Goal: Transaction & Acquisition: Purchase product/service

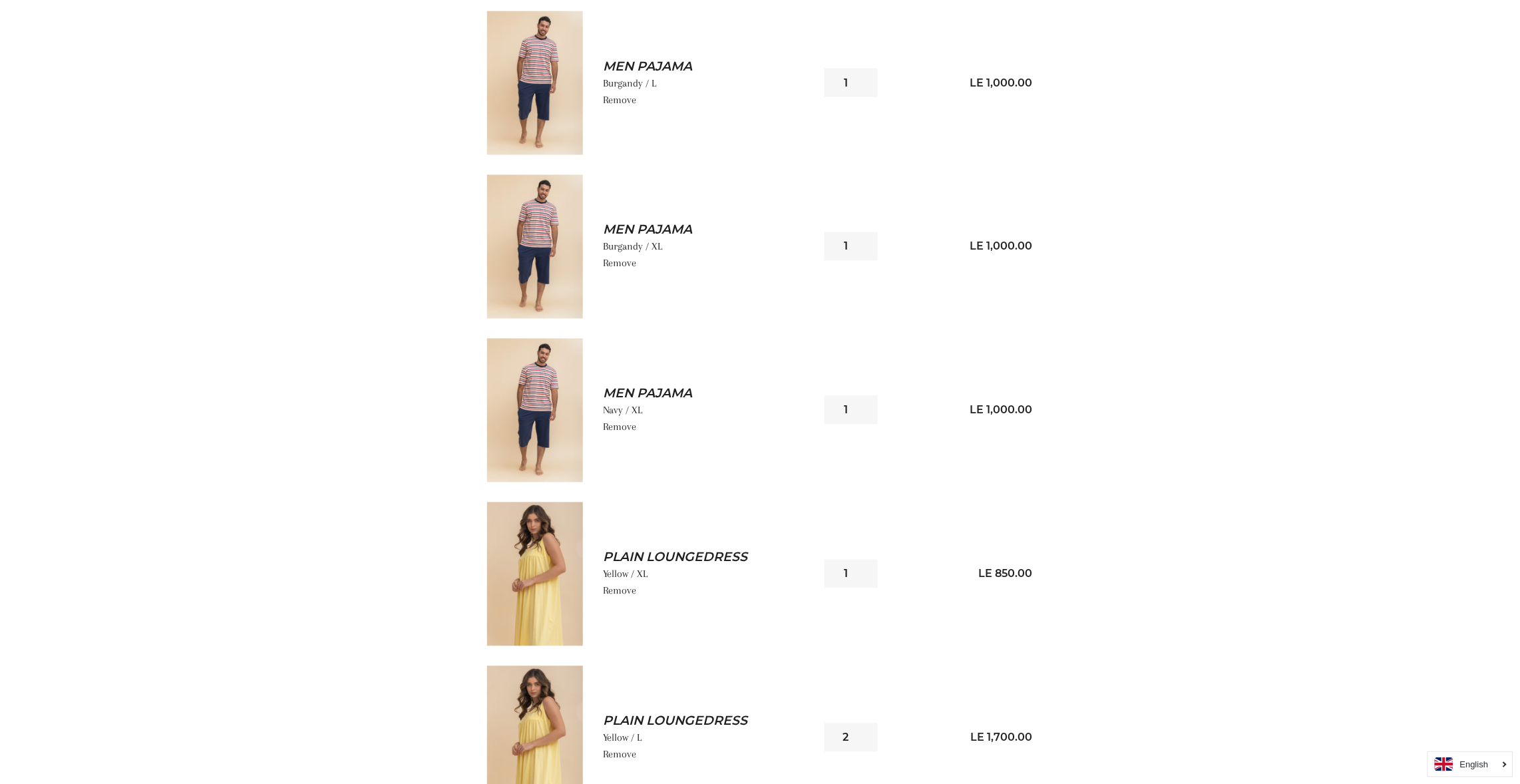
scroll to position [719, 0]
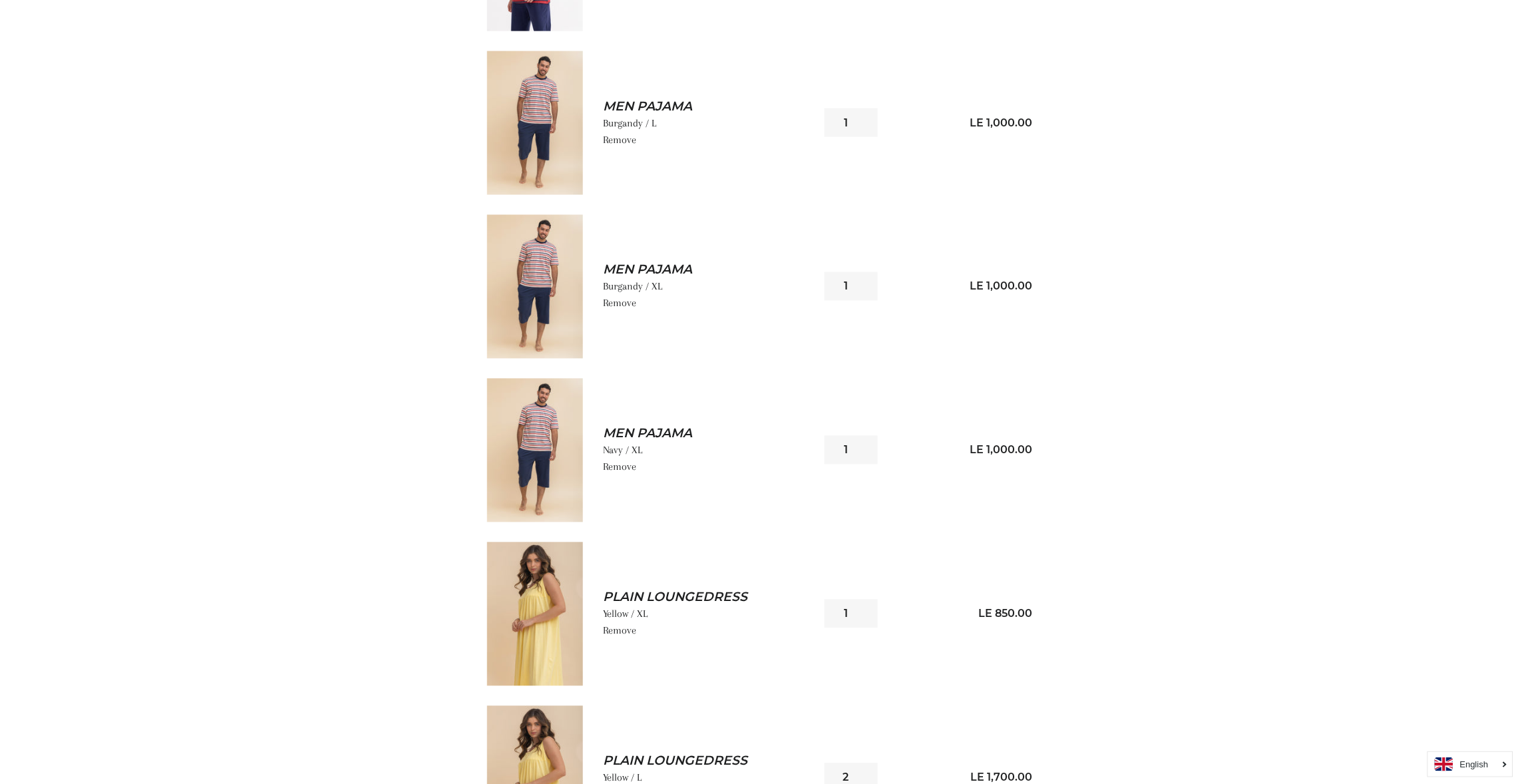
click at [537, 296] on img at bounding box center [534, 287] width 96 height 144
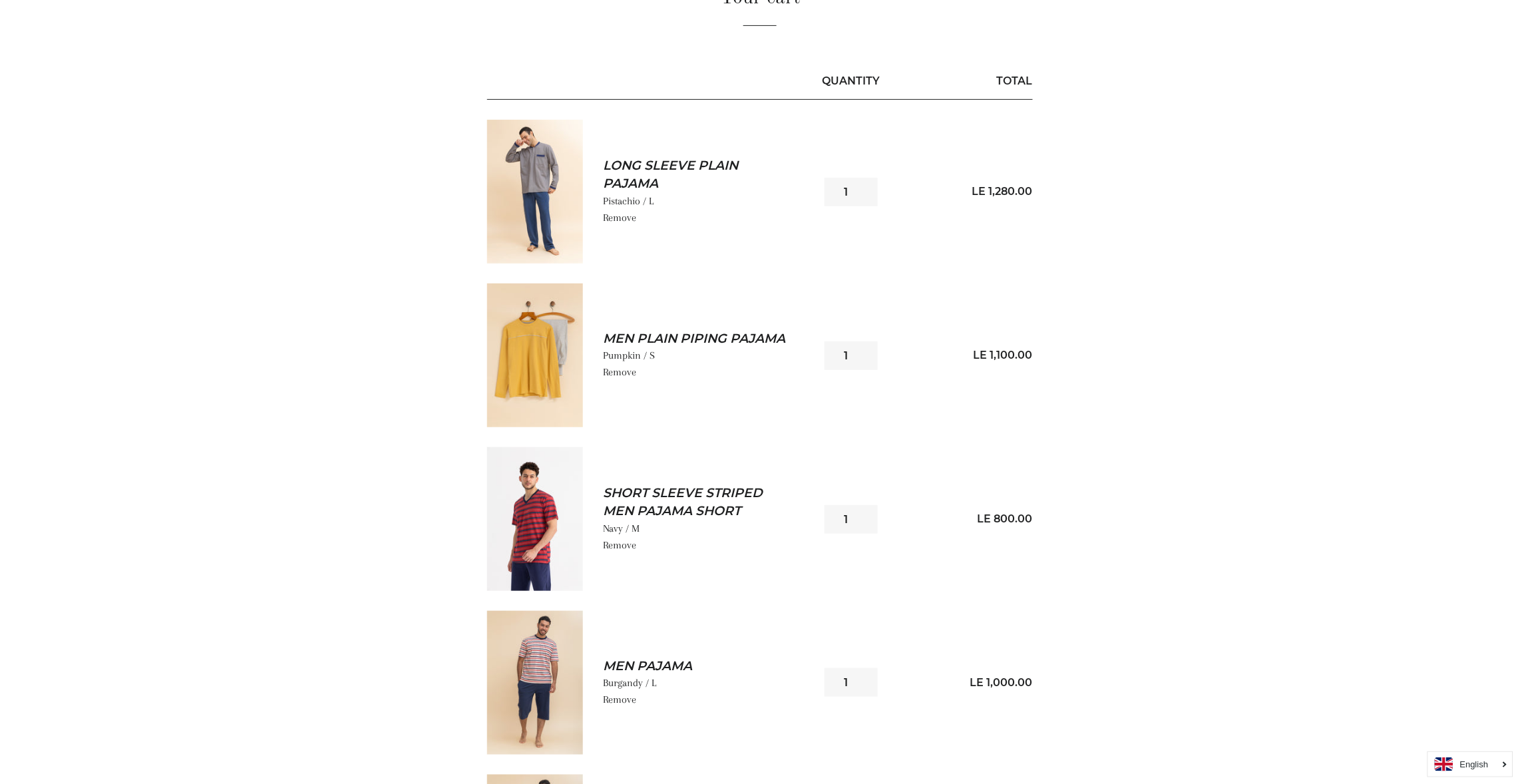
scroll to position [119, 0]
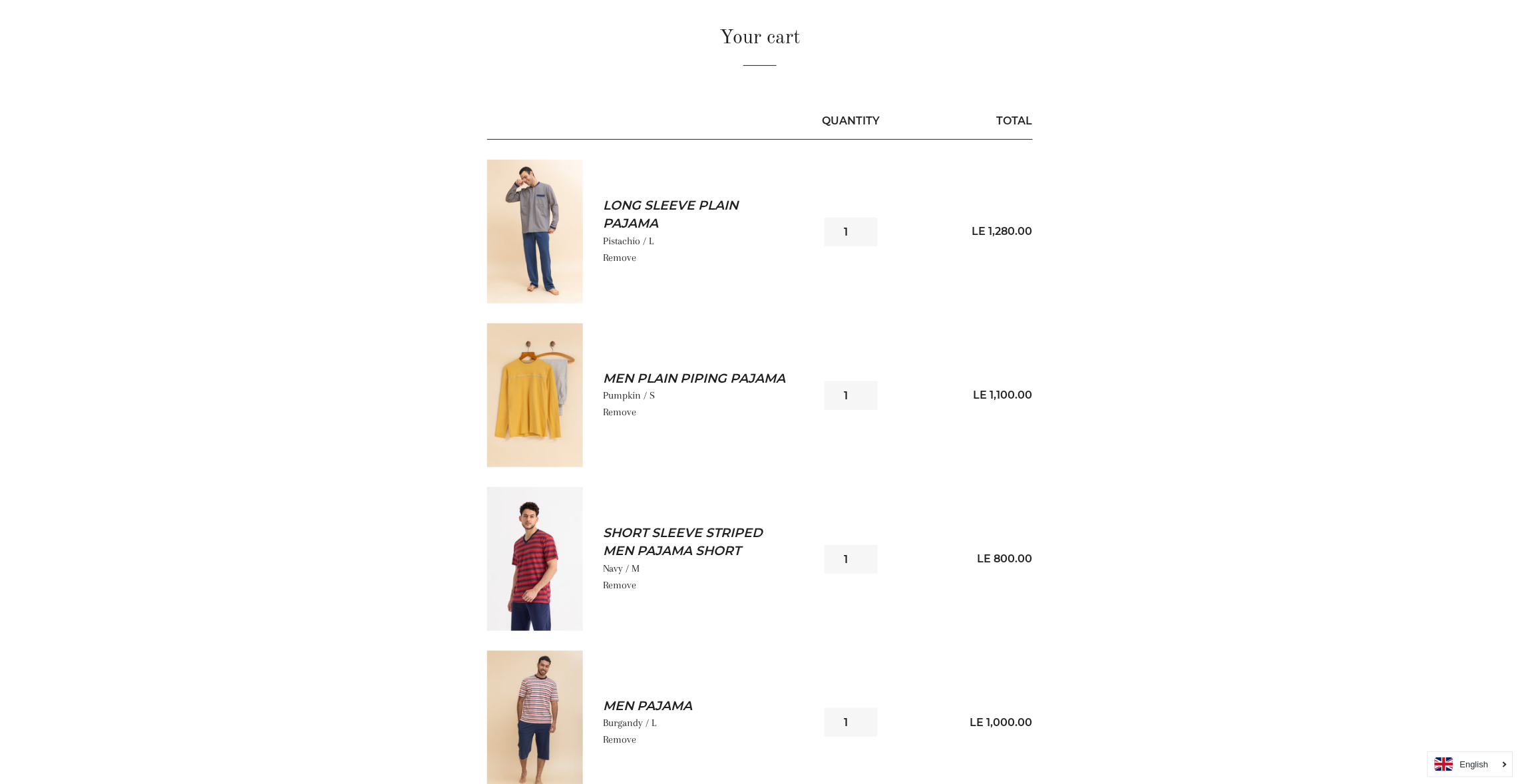
click at [546, 227] on img at bounding box center [534, 232] width 96 height 144
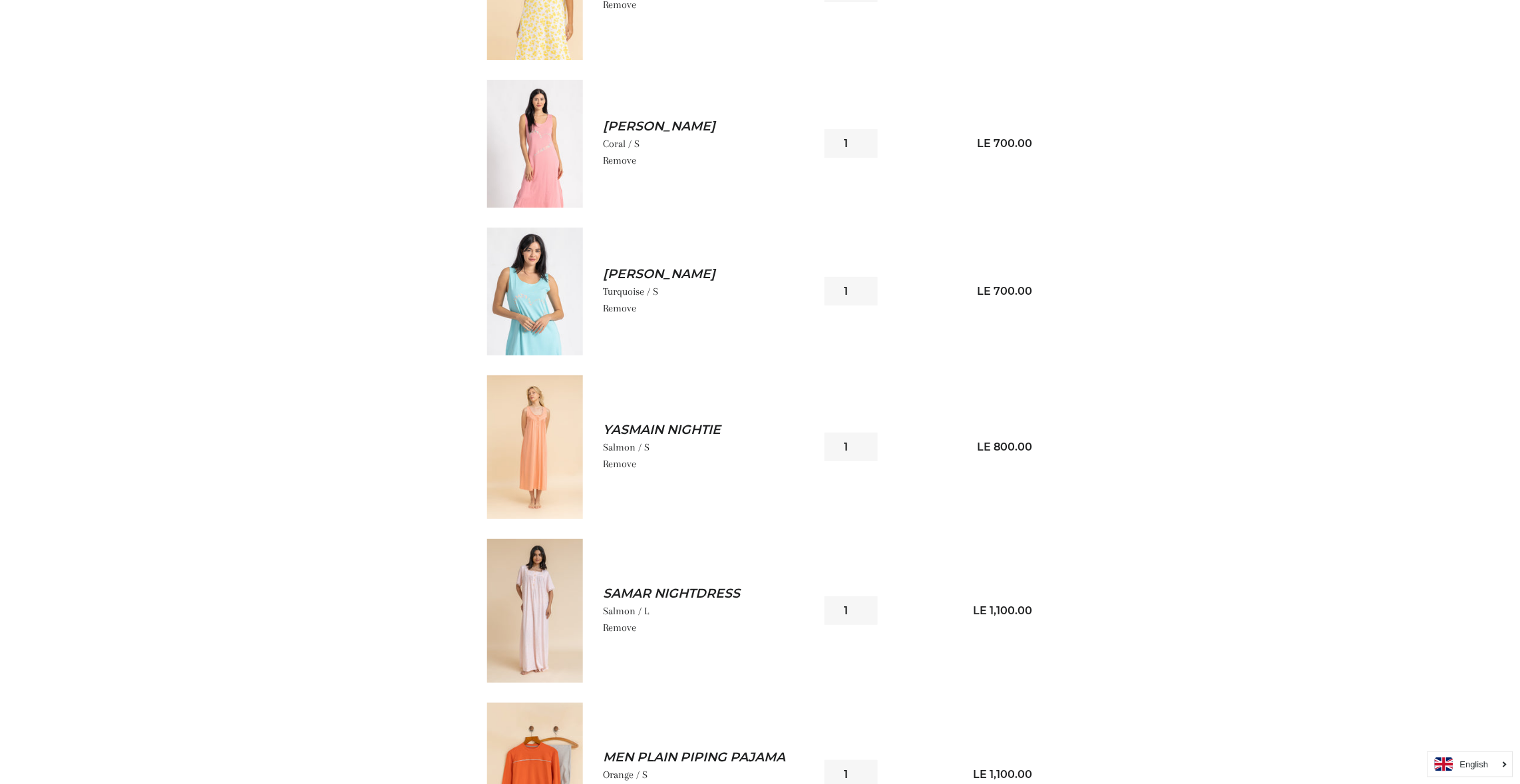
scroll to position [1875, 0]
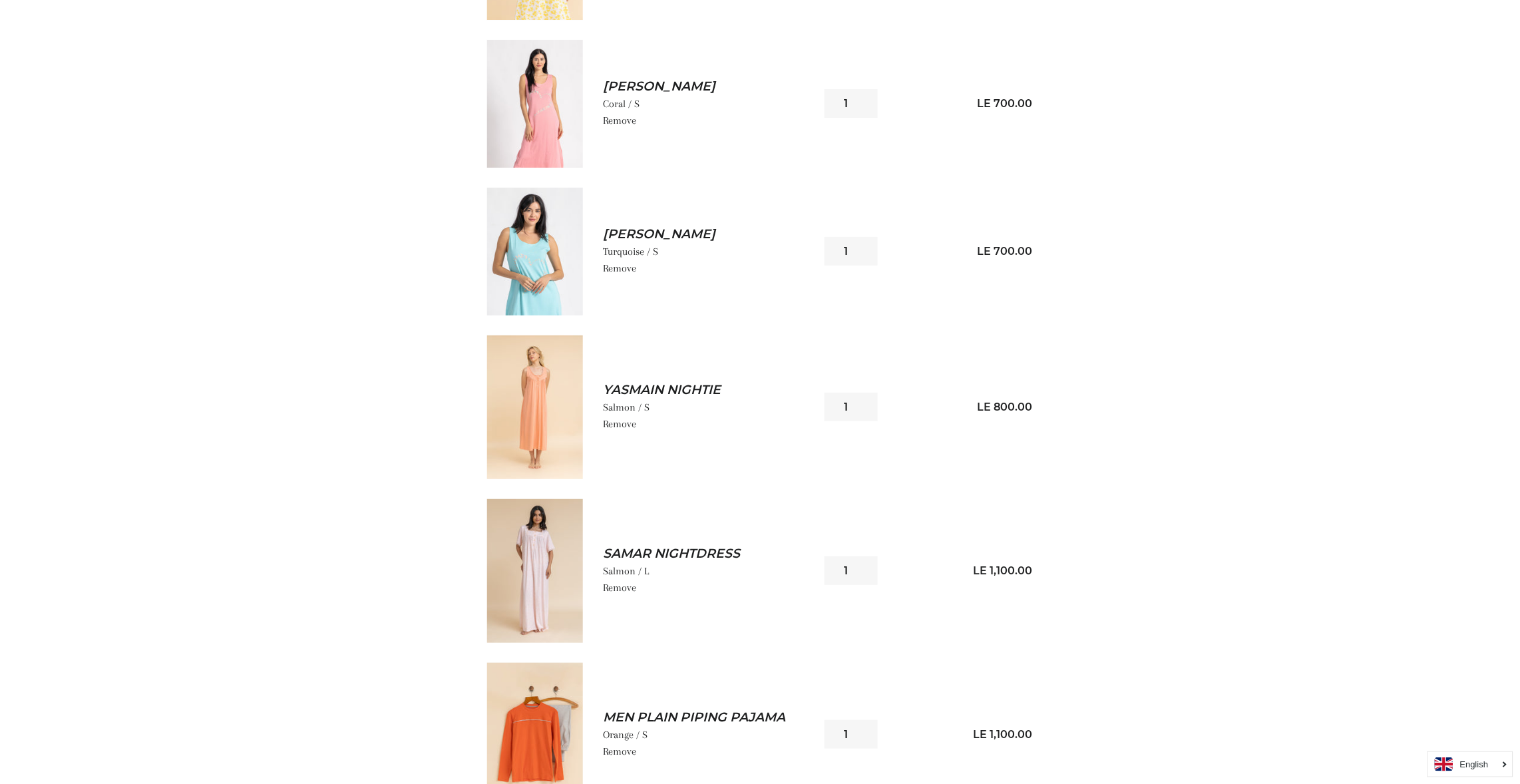
click at [560, 583] on img at bounding box center [534, 571] width 96 height 144
click at [1493, 644] on main "Your cart Quantity Total Long sleeve Plain Pajama Pistachio / L Remove Quantity…" at bounding box center [760, 495] width 1520 height 4562
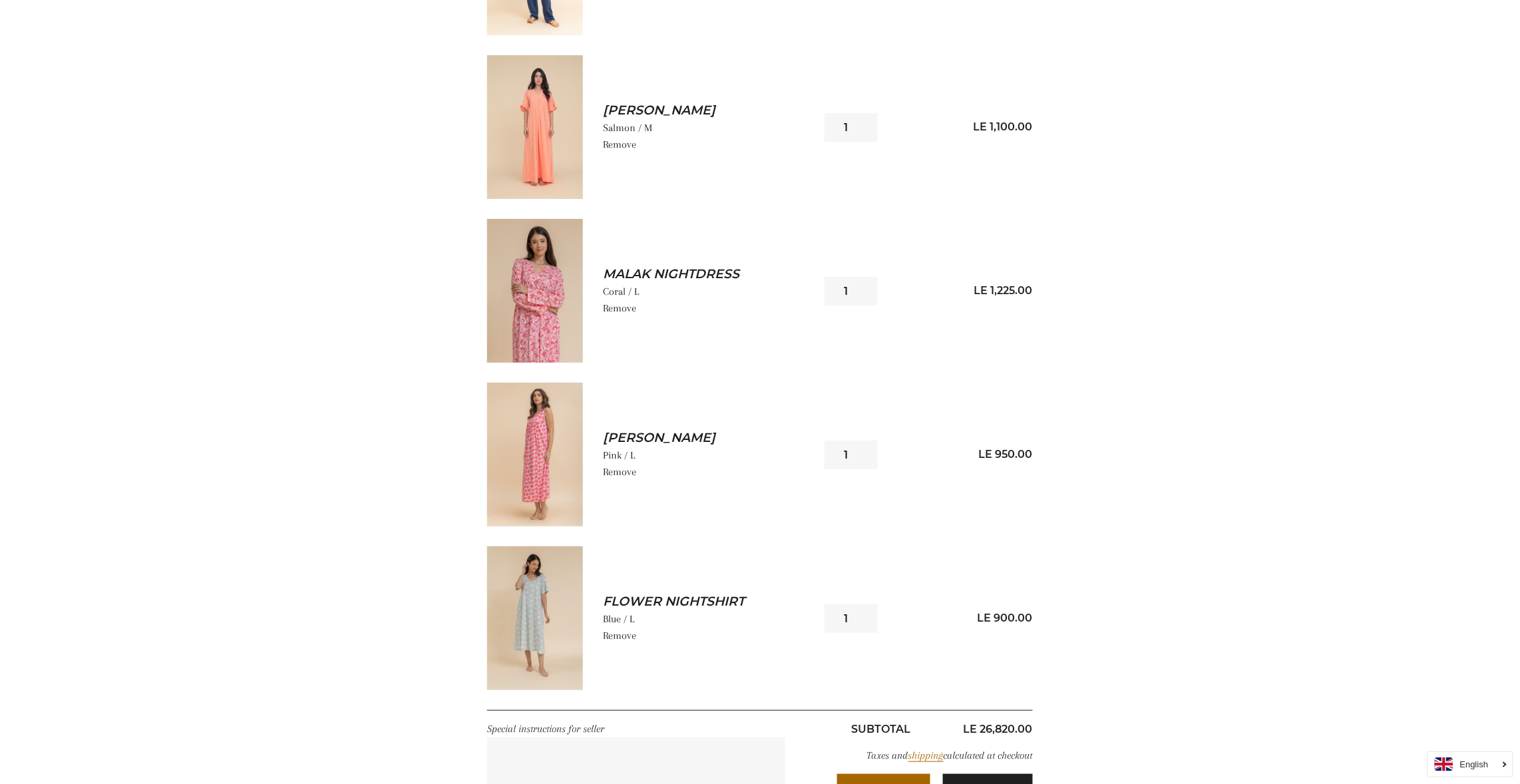
scroll to position [3831, 0]
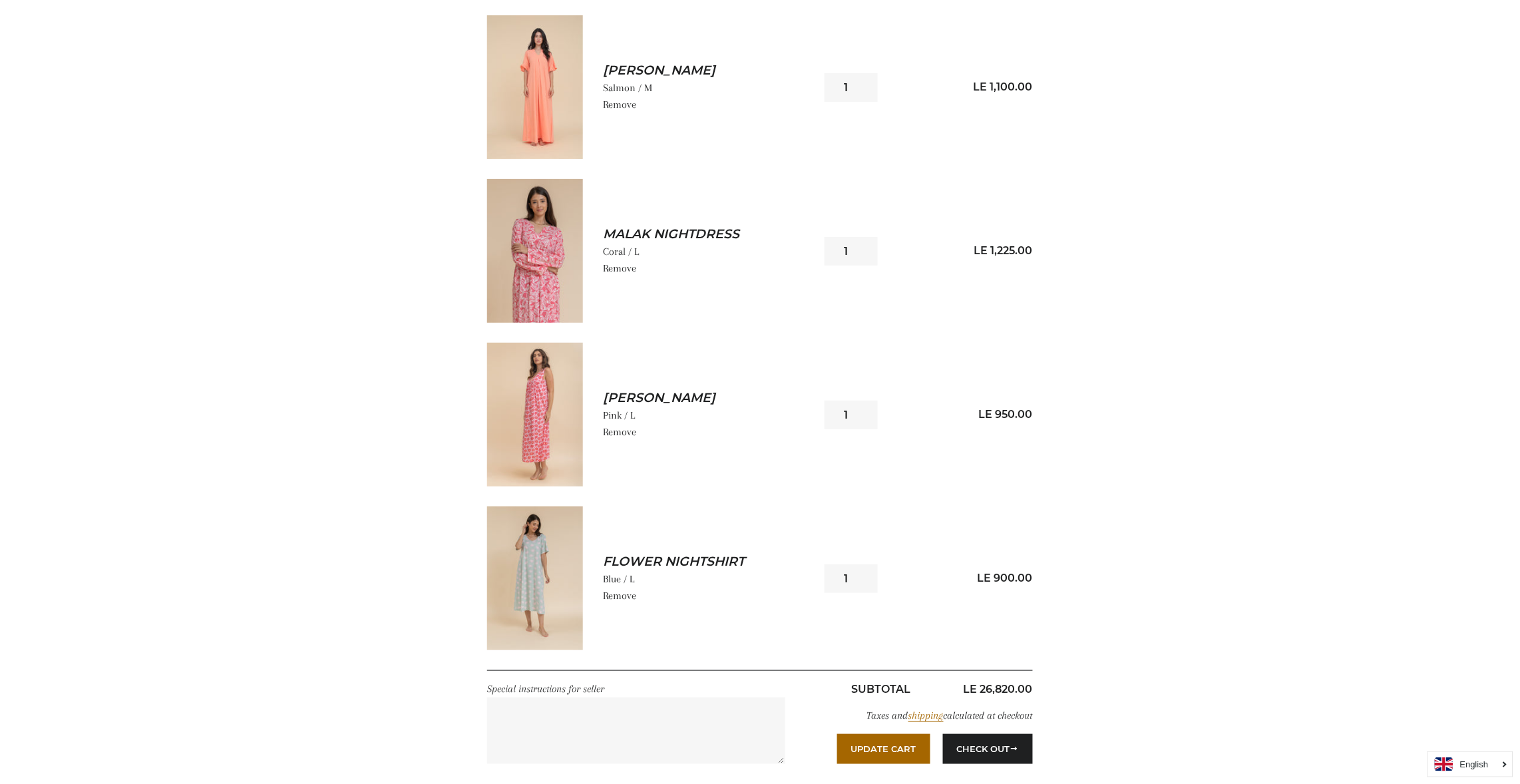
click at [536, 406] on img at bounding box center [534, 415] width 96 height 144
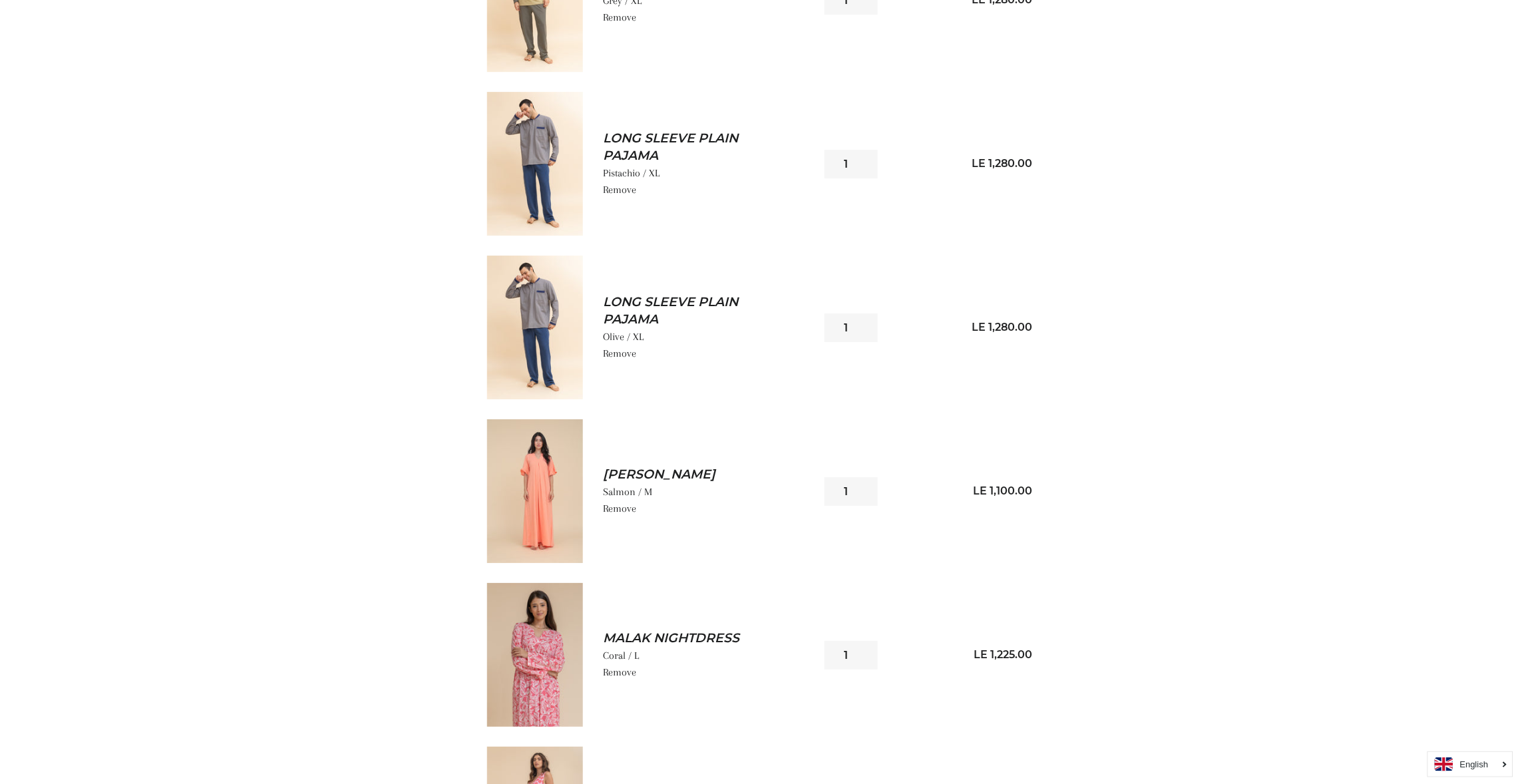
scroll to position [3375, 0]
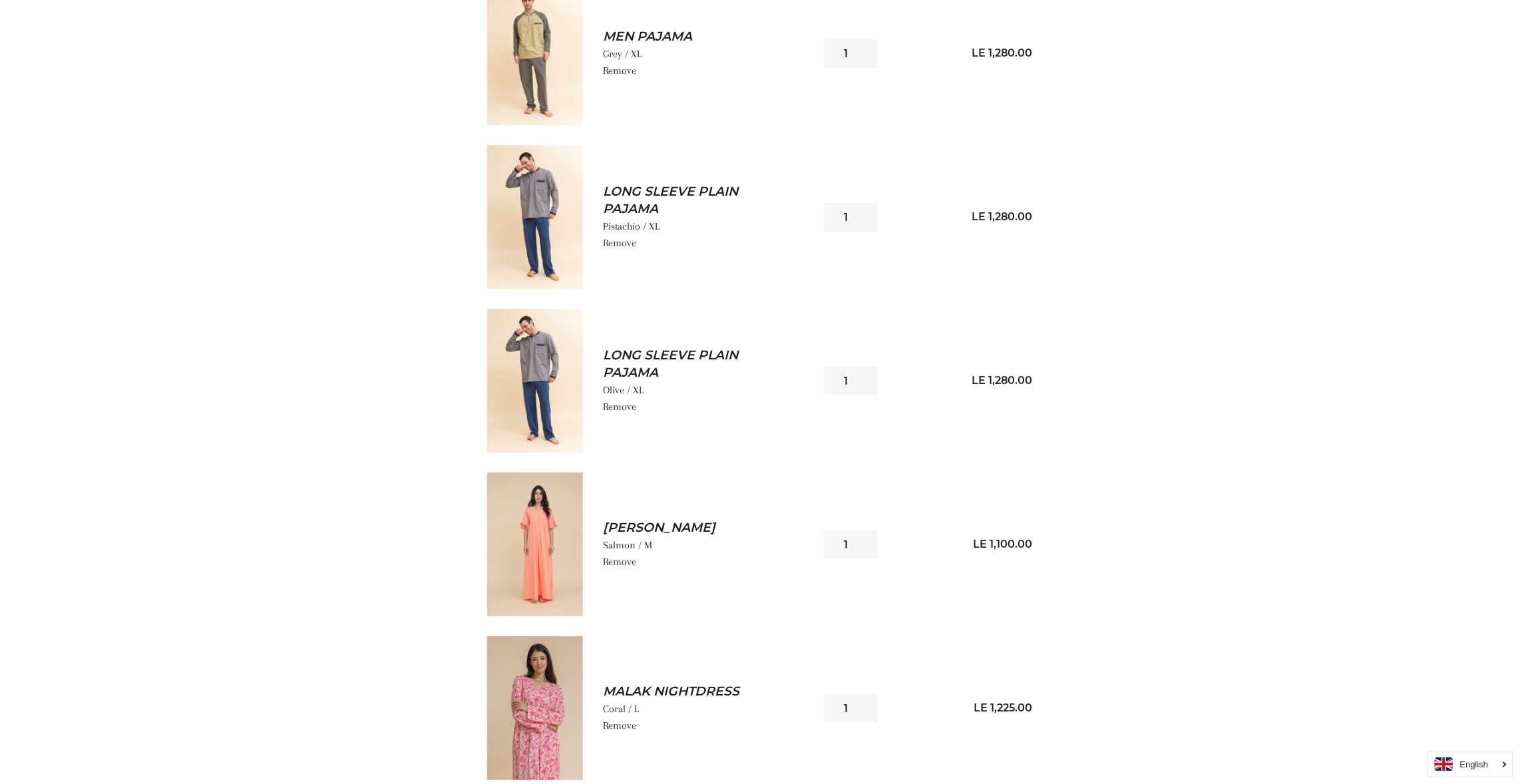
click at [536, 524] on img at bounding box center [534, 544] width 96 height 144
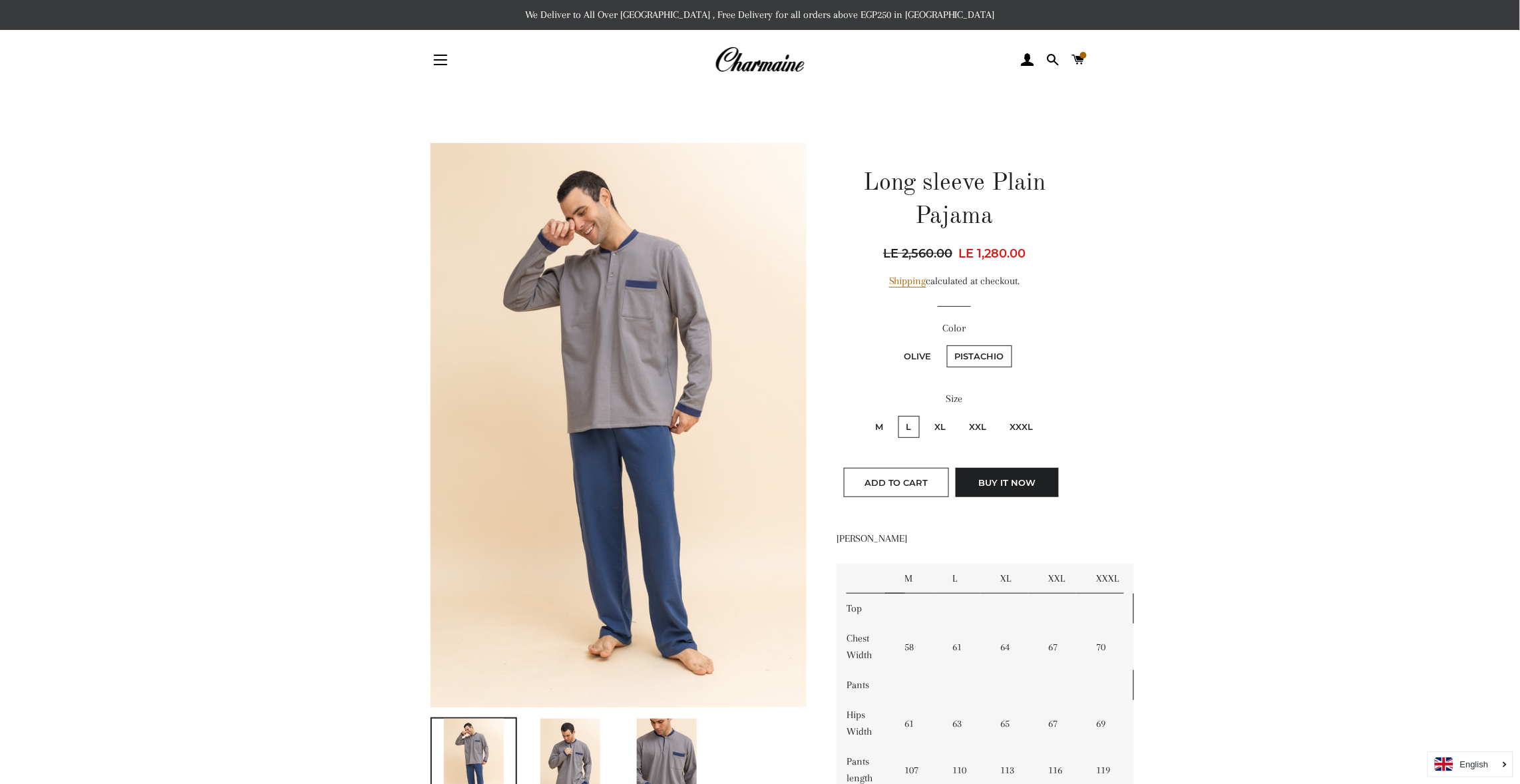
click at [943, 416] on label "XL" at bounding box center [941, 427] width 27 height 22
click at [926, 415] on input "XL" at bounding box center [925, 414] width 1 height 1
radio input "true"
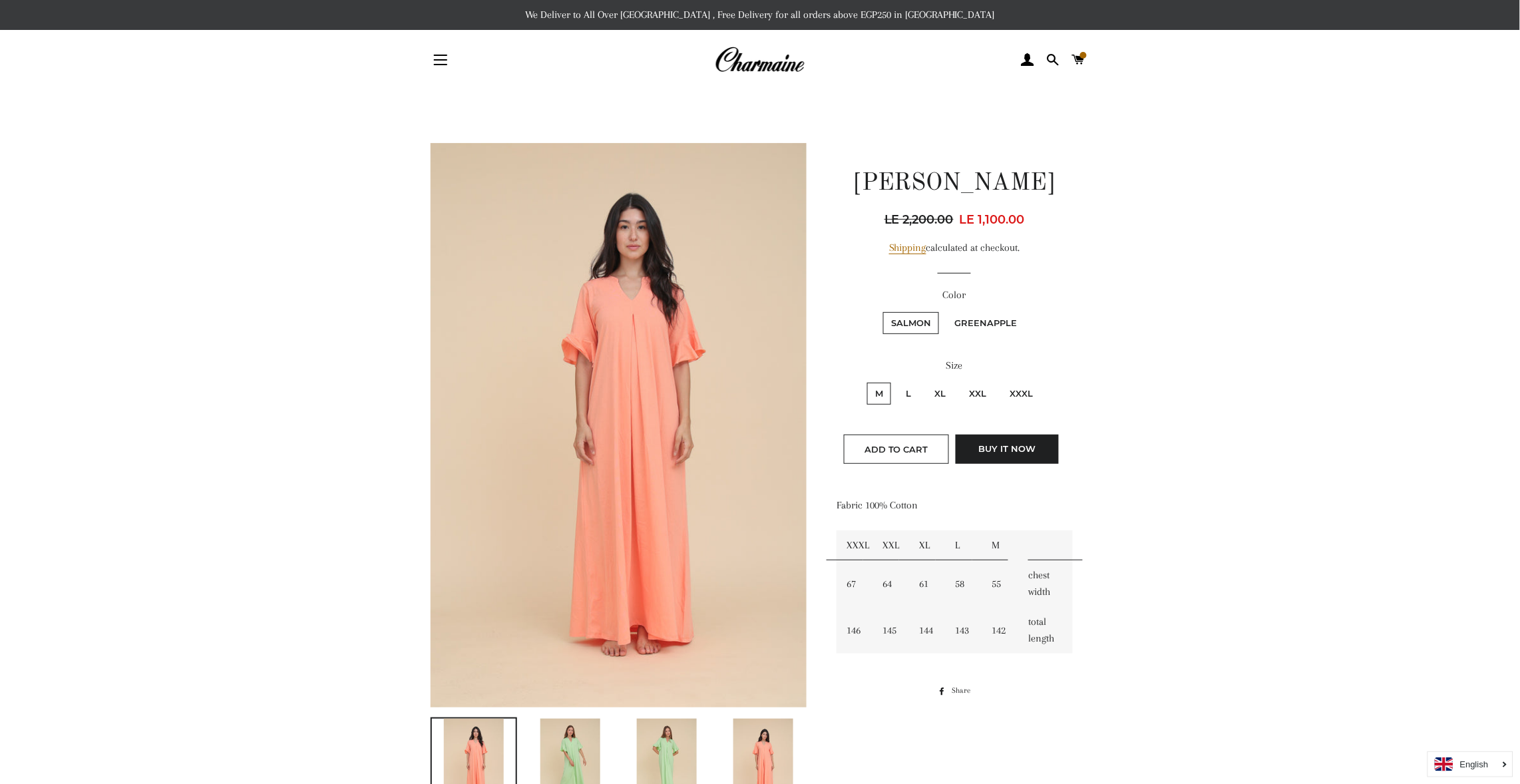
click at [884, 394] on label "M" at bounding box center [879, 394] width 24 height 22
click at [865, 381] on input "M" at bounding box center [865, 380] width 1 height 1
click at [896, 380] on input "L" at bounding box center [896, 380] width 1 height 1
radio input "true"
click at [925, 380] on input "XL" at bounding box center [925, 380] width 1 height 1
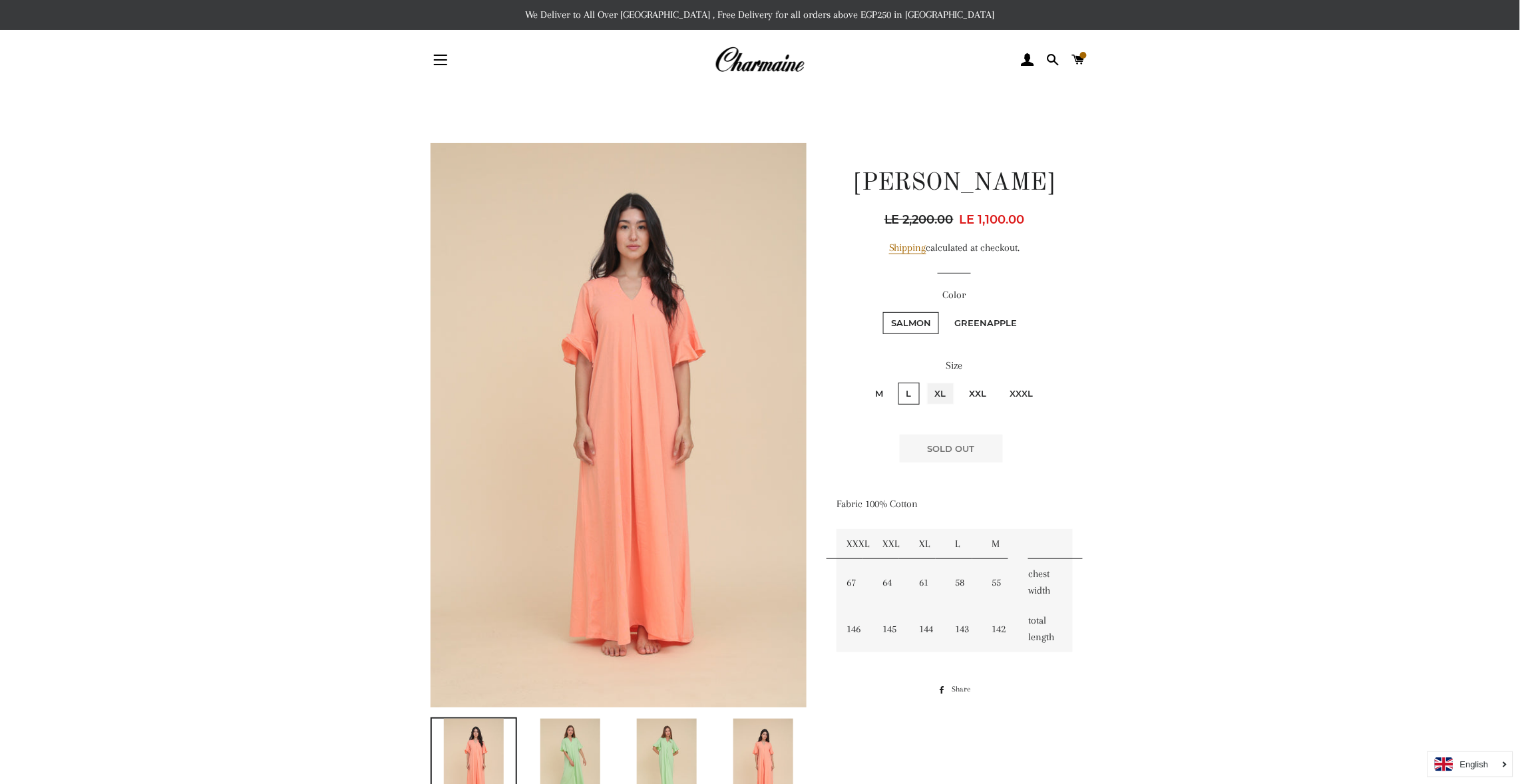
radio input "true"
click at [959, 380] on input "XXL" at bounding box center [959, 380] width 1 height 1
radio input "true"
click at [1000, 380] on input "XXXL" at bounding box center [1000, 380] width 1 height 1
radio input "true"
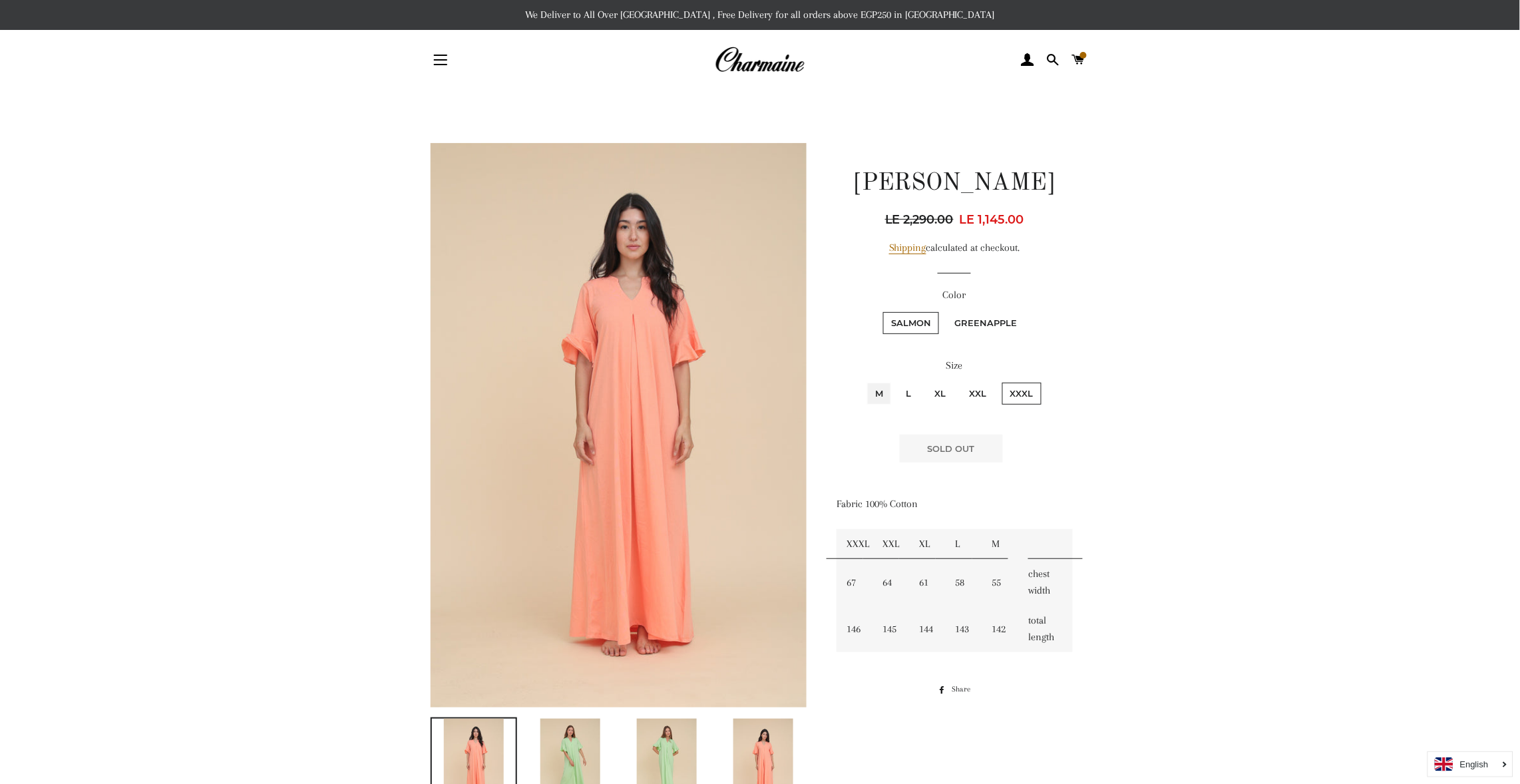
click at [865, 380] on input "M" at bounding box center [865, 380] width 1 height 1
radio input "true"
click at [1000, 318] on label "Greenapple" at bounding box center [985, 323] width 79 height 22
click at [945, 311] on input "Greenapple" at bounding box center [944, 310] width 1 height 1
radio input "true"
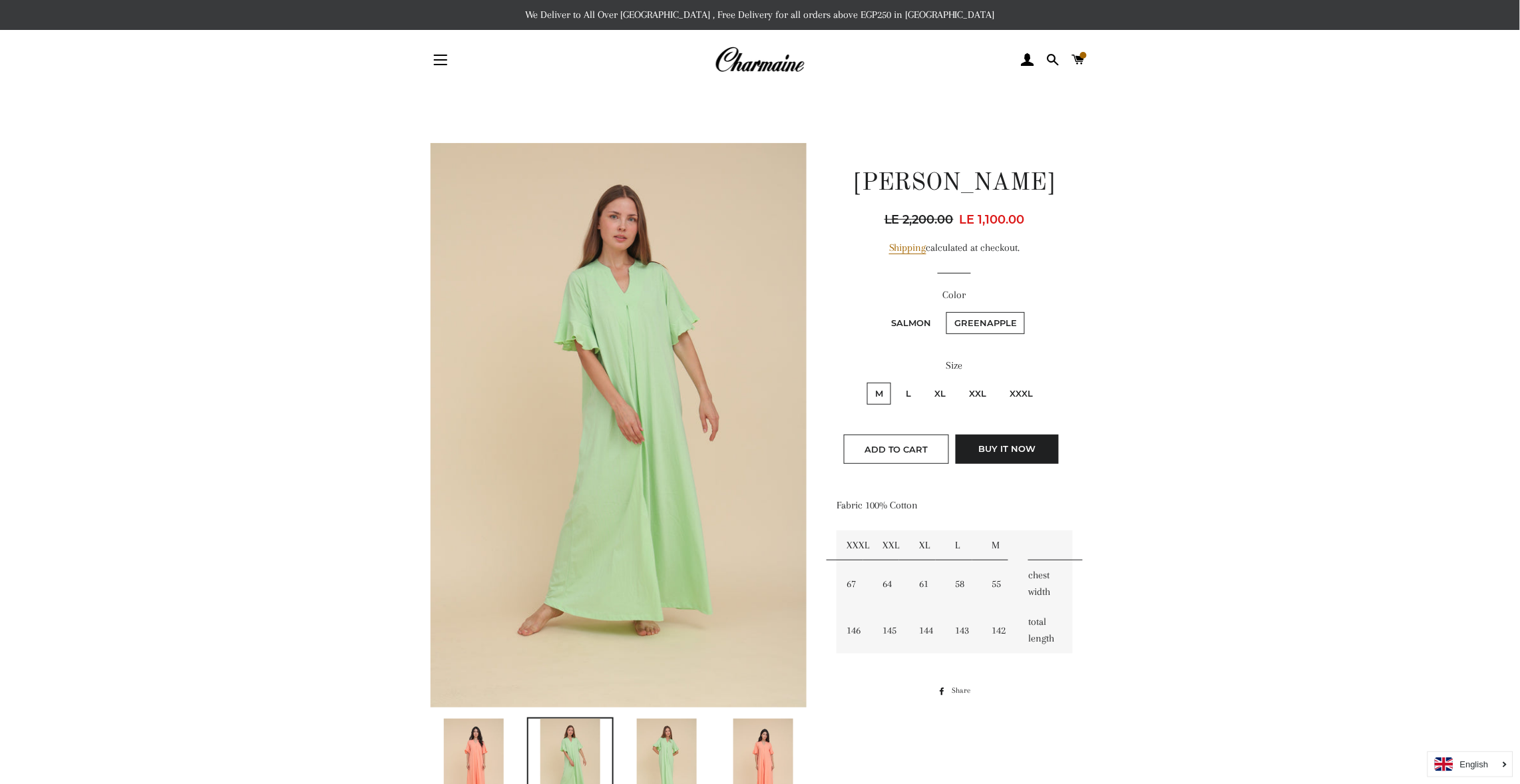
click at [881, 392] on label "M" at bounding box center [879, 394] width 24 height 22
click at [865, 381] on input "M" at bounding box center [865, 380] width 1 height 1
click at [843, 434] on button "Add to Cart" at bounding box center [896, 449] width 105 height 30
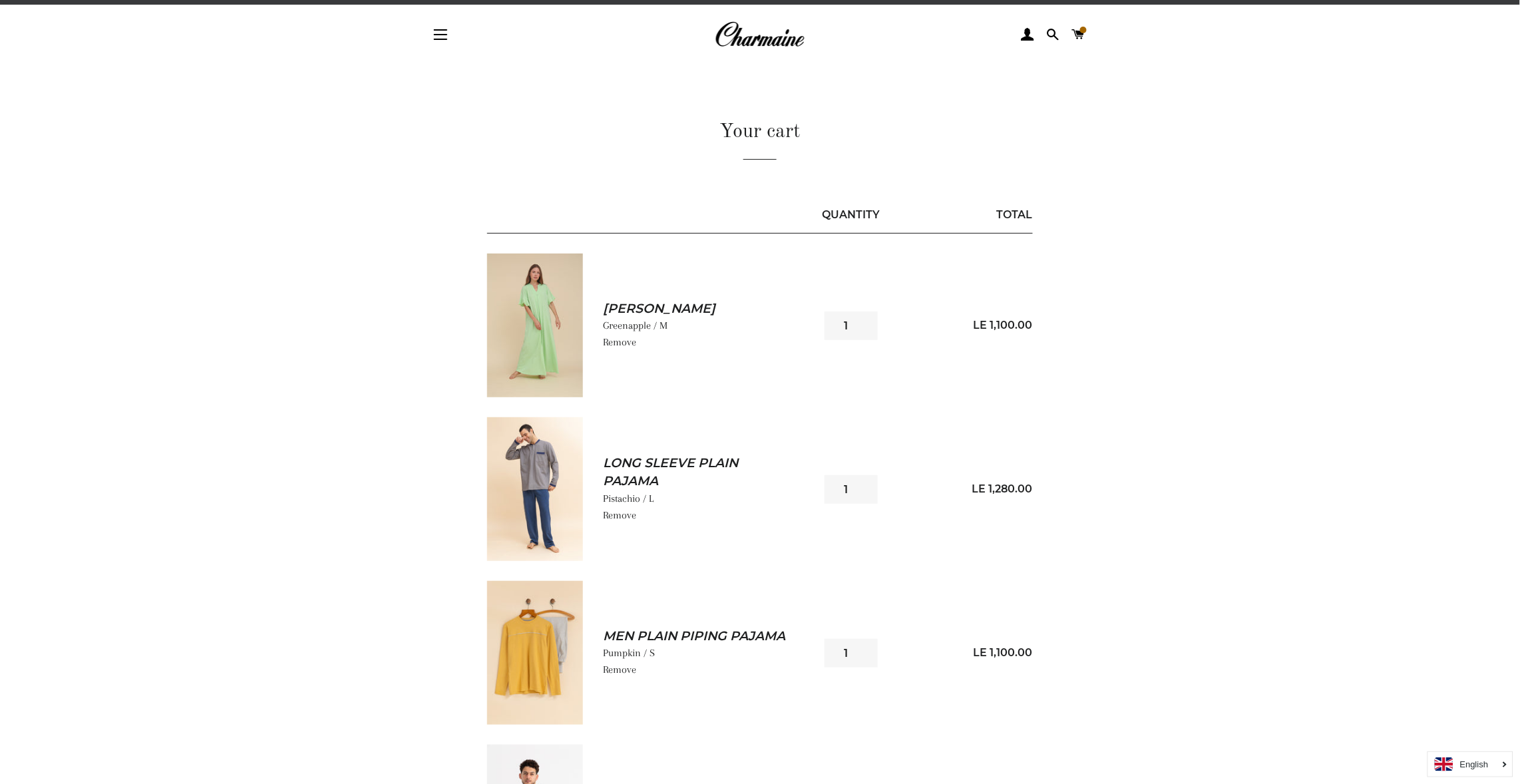
scroll to position [14, 0]
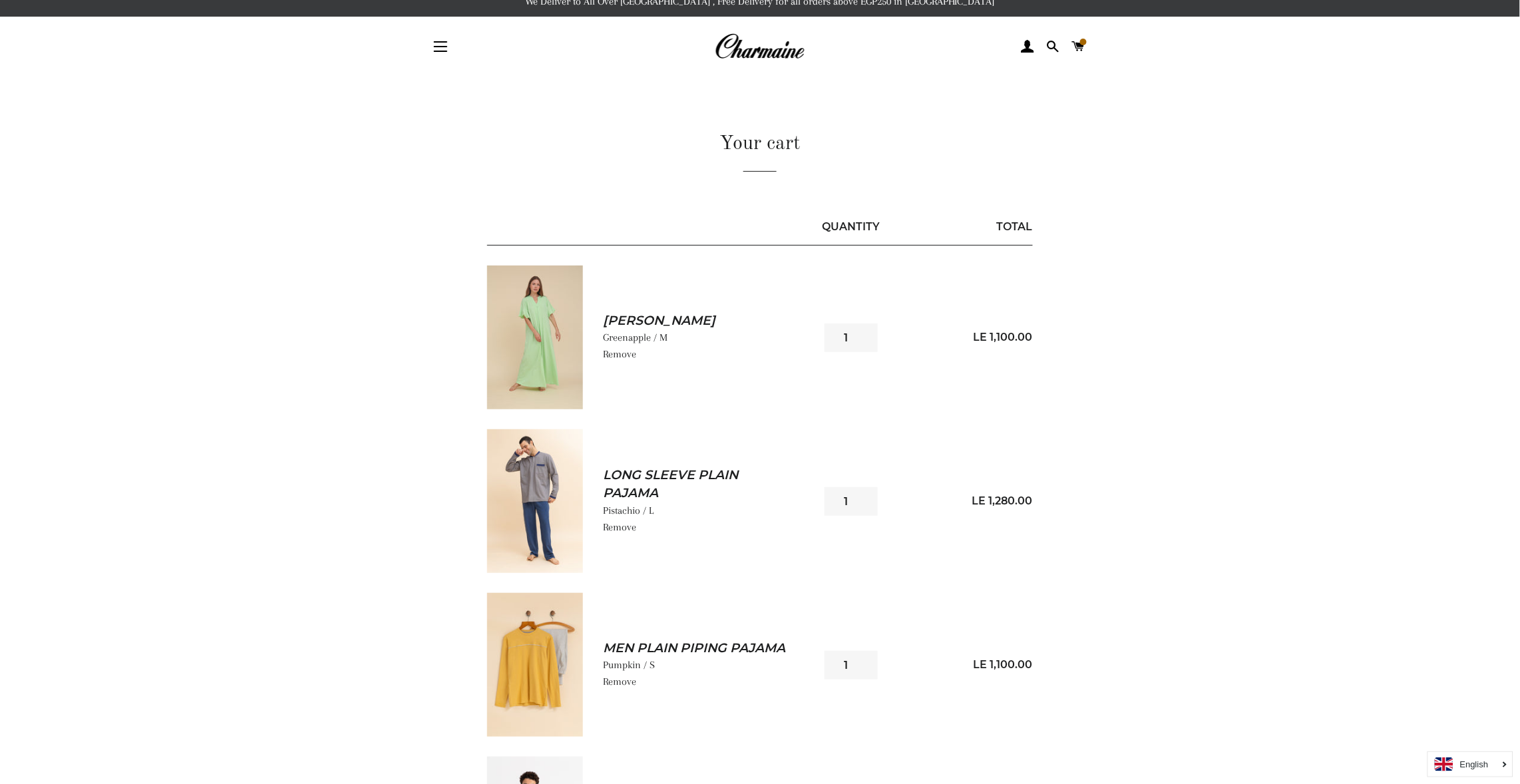
click at [565, 336] on img at bounding box center [534, 338] width 96 height 144
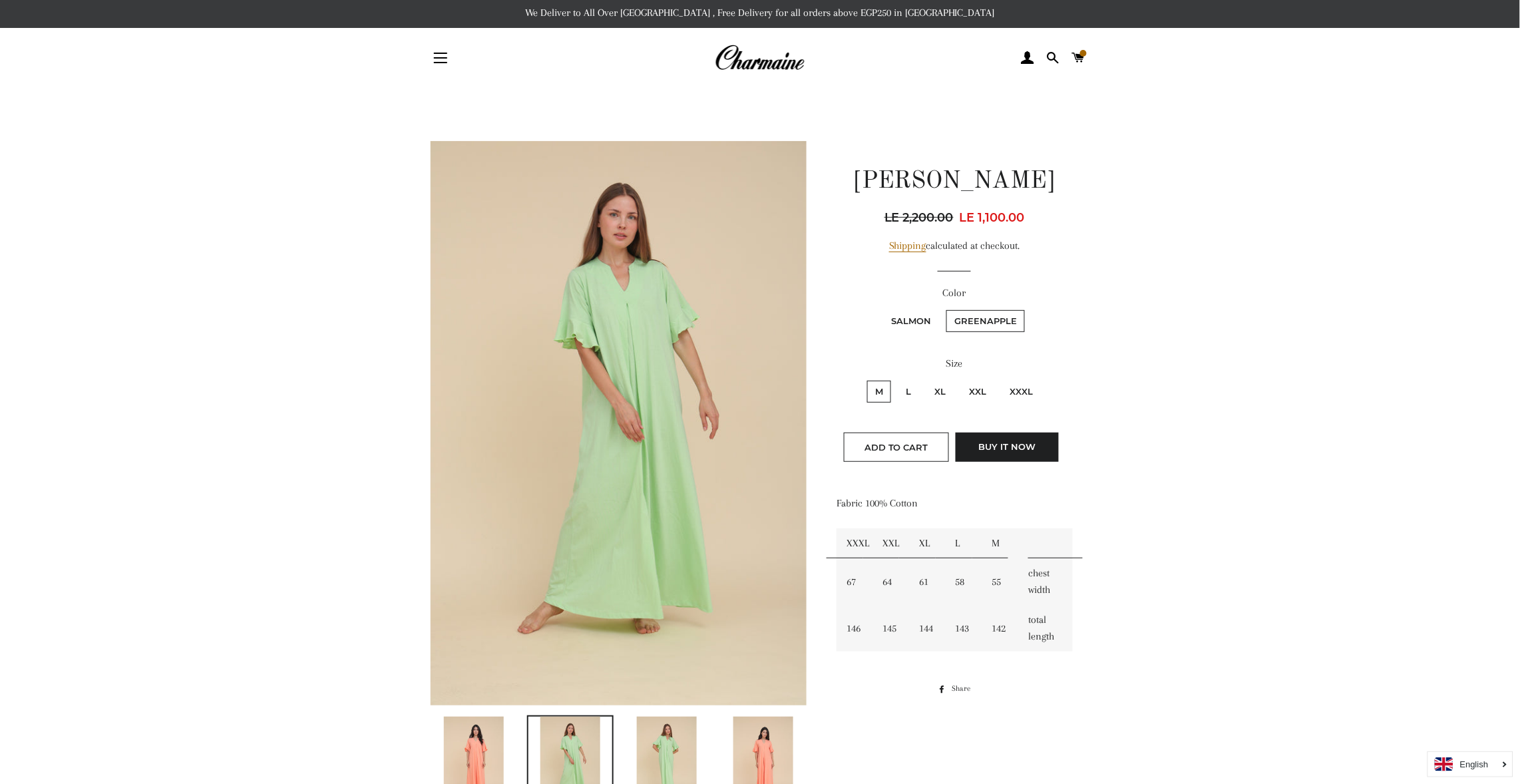
scroll to position [3, 0]
